Goal: Find specific page/section: Find specific page/section

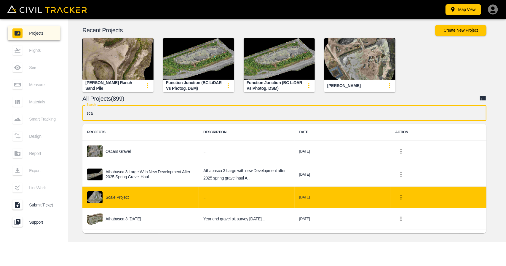
type input "sca"
click at [108, 203] on div "Scale Project" at bounding box center [140, 197] width 107 height 12
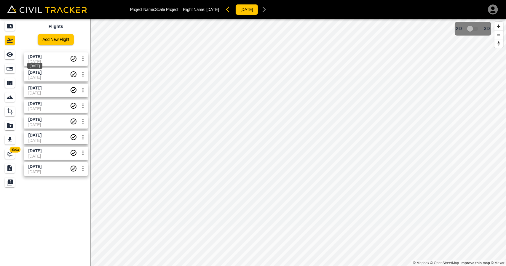
click at [21, 64] on div "[DATE] [DATE]" at bounding box center [54, 58] width 67 height 16
click at [28, 62] on span "[DATE]" at bounding box center [48, 61] width 41 height 5
click at [12, 71] on icon "Measure" at bounding box center [9, 68] width 7 height 7
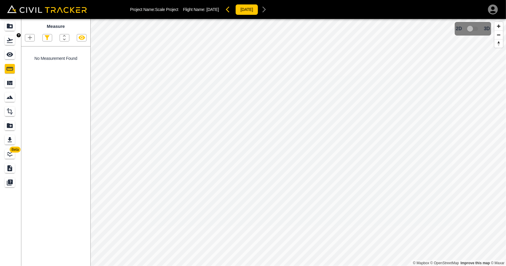
click at [10, 40] on icon "Flights" at bounding box center [10, 40] width 6 height 5
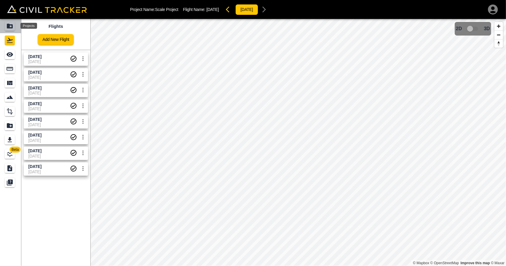
click at [10, 24] on icon "Projects" at bounding box center [9, 26] width 7 height 7
